Goal: Navigation & Orientation: Find specific page/section

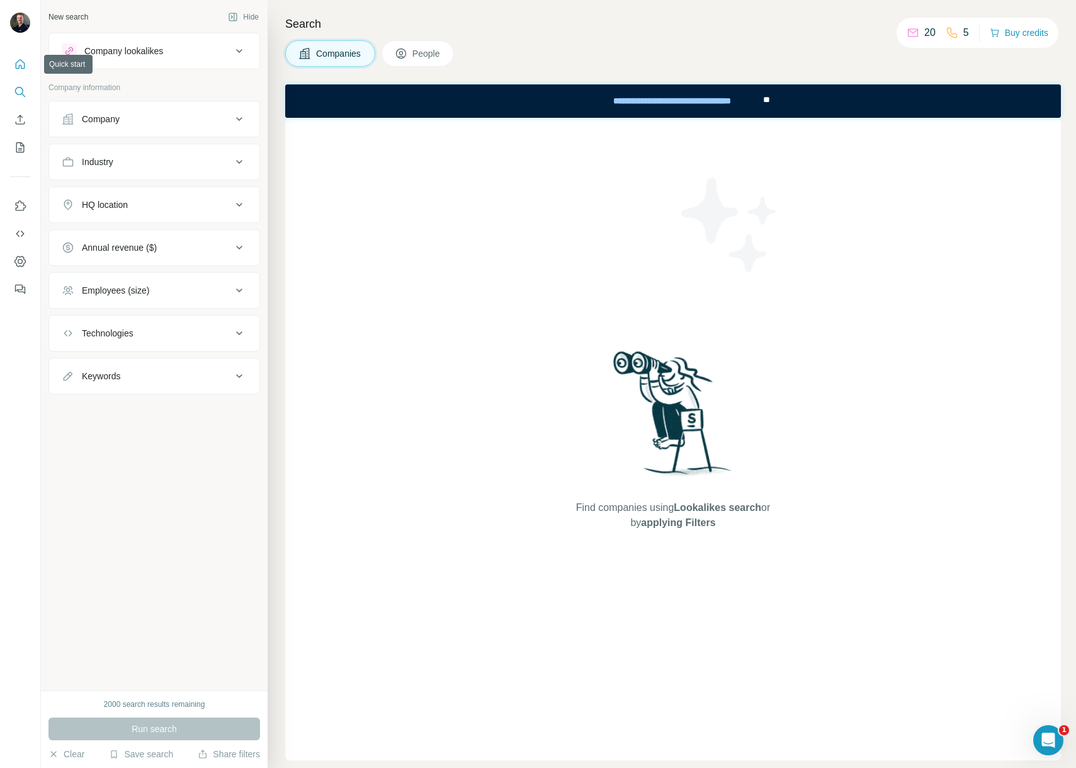
click at [26, 69] on icon "Quick start" at bounding box center [20, 64] width 13 height 13
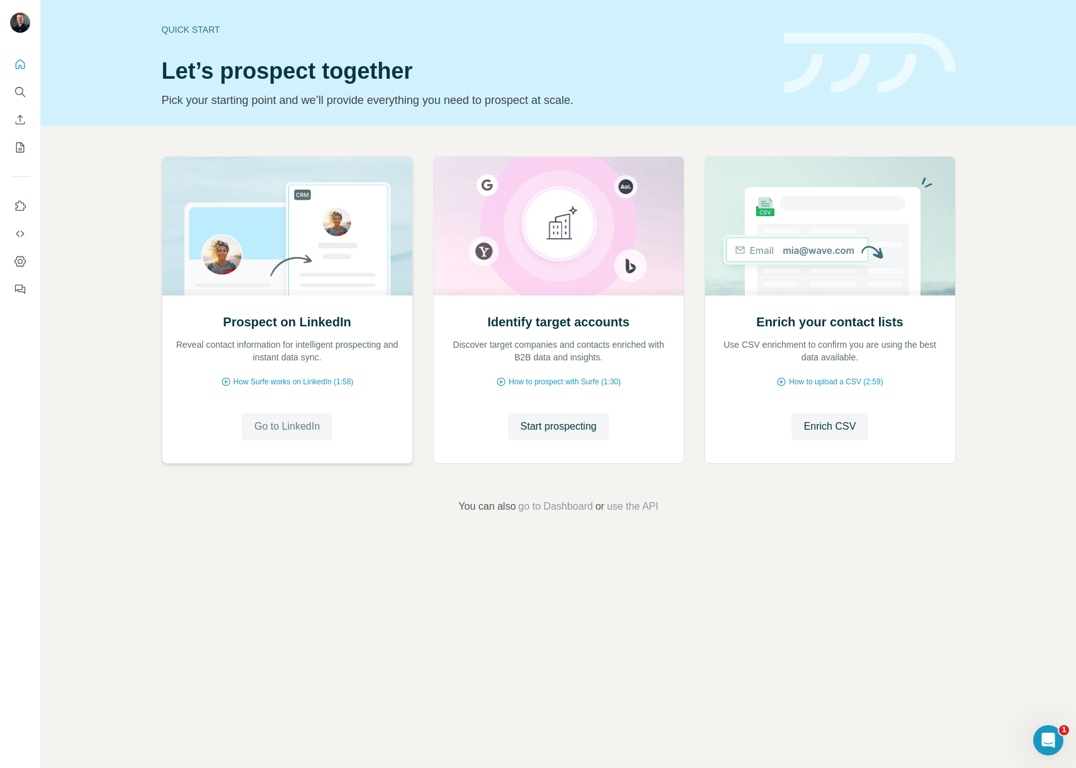
click at [295, 431] on span "Go to LinkedIn" at bounding box center [287, 426] width 66 height 15
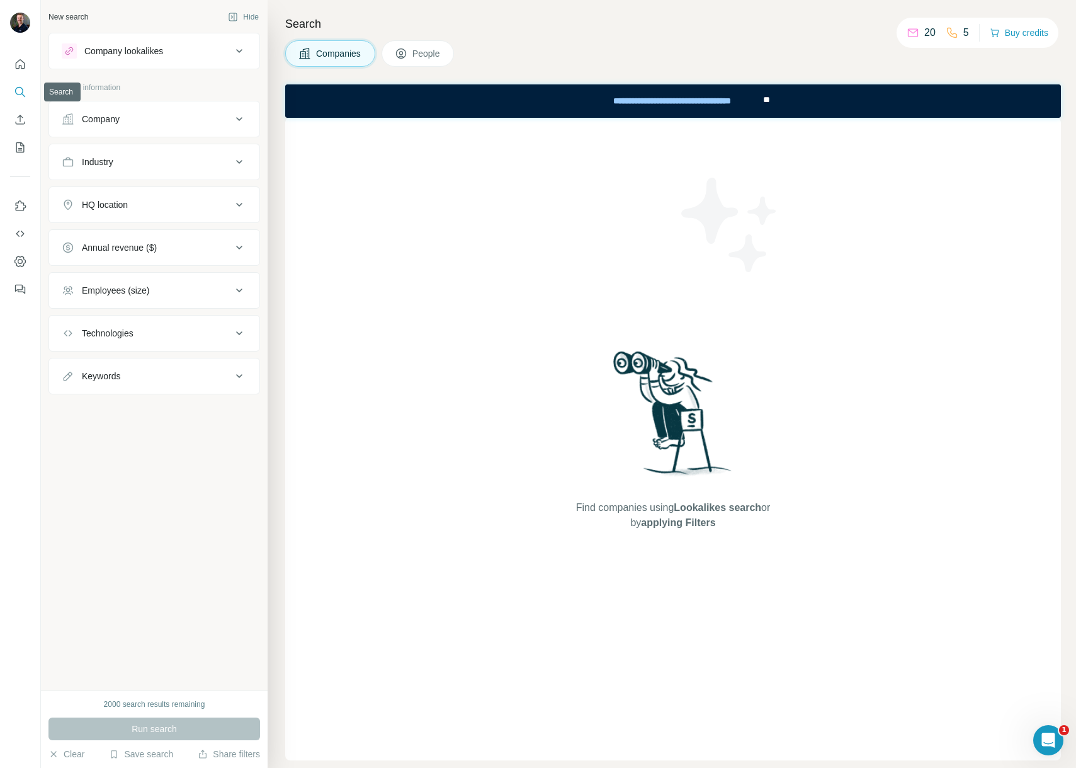
click at [18, 94] on icon "Search" at bounding box center [19, 91] width 8 height 8
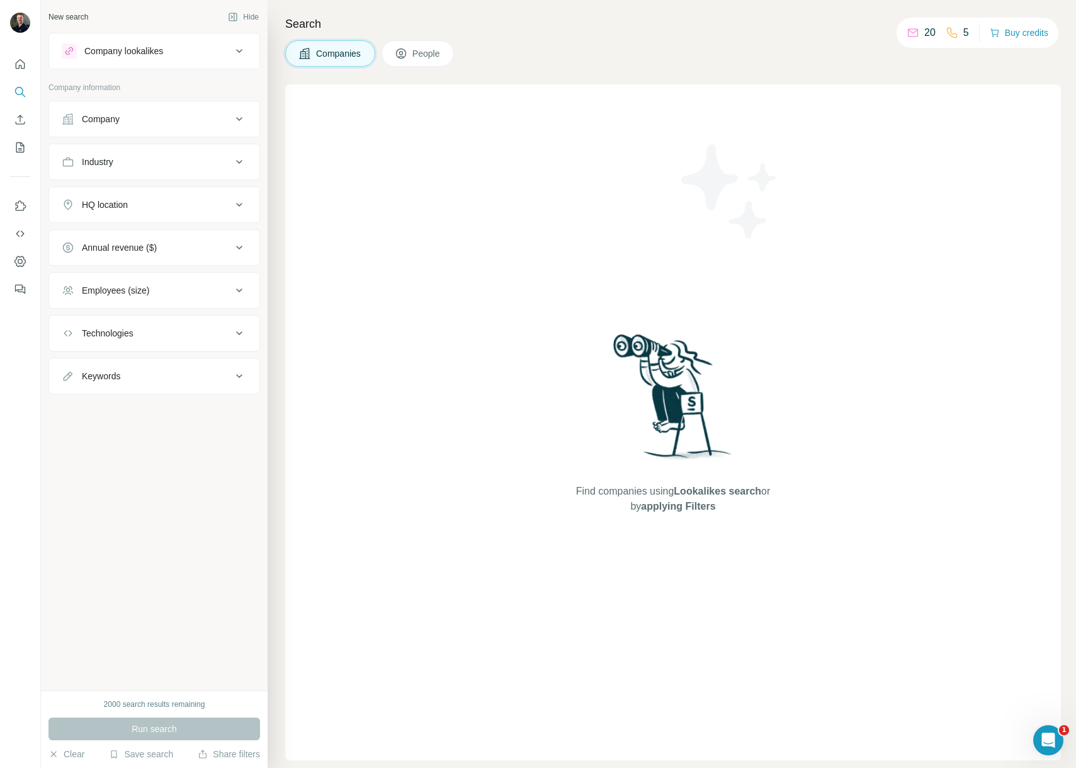
click at [411, 60] on button "People" at bounding box center [418, 53] width 73 height 26
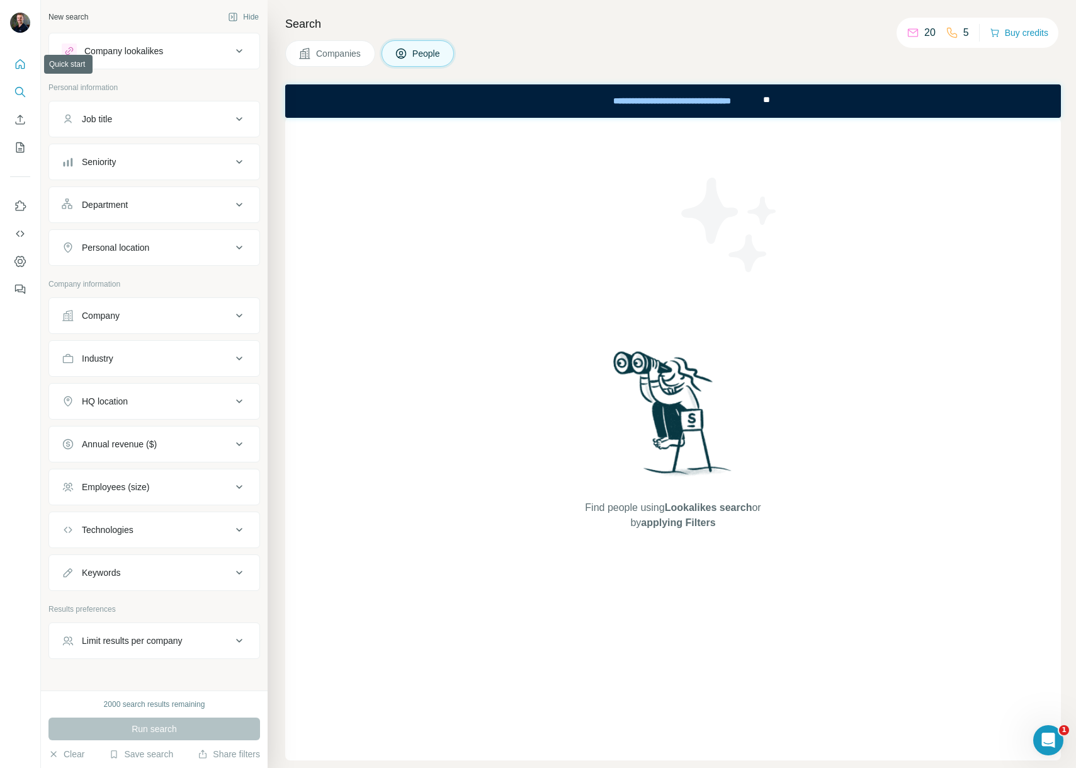
click at [22, 61] on icon "Quick start" at bounding box center [20, 63] width 9 height 9
